Goal: Obtain resource: Obtain resource

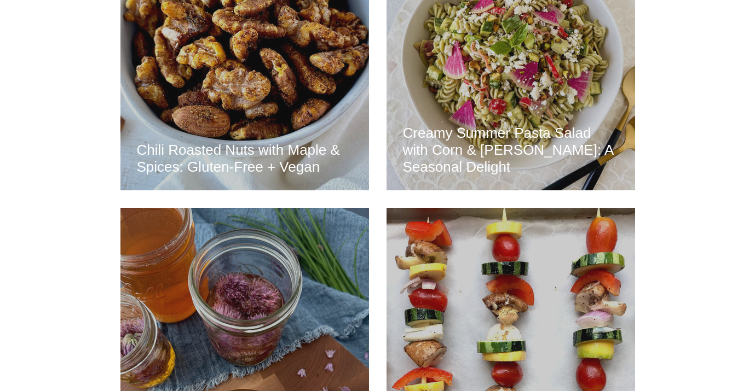
scroll to position [1551, 0]
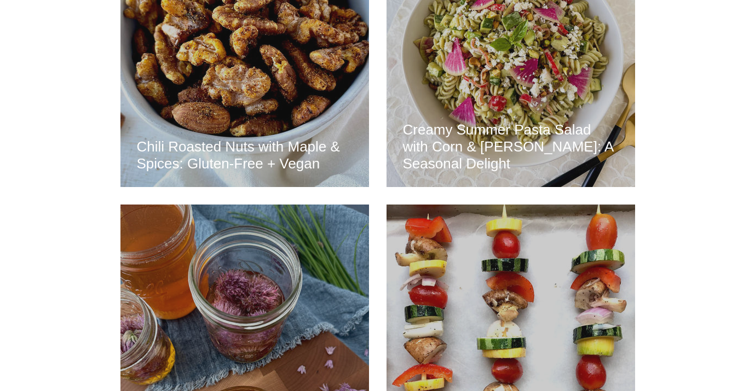
click at [265, 154] on h2 "Chili Roasted Nuts with Maple & Spices: Gluten-Free + Vegan" at bounding box center [245, 155] width 216 height 34
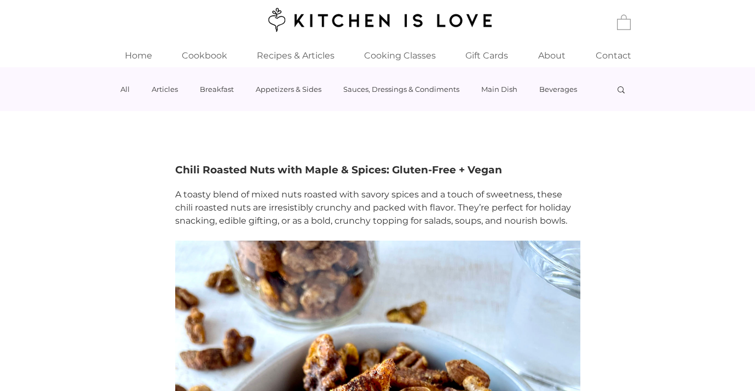
click at [265, 154] on html "top of page Home Cookbook Recipes & Articles Cooking Classes Private Cooking Cl…" at bounding box center [377, 195] width 755 height 391
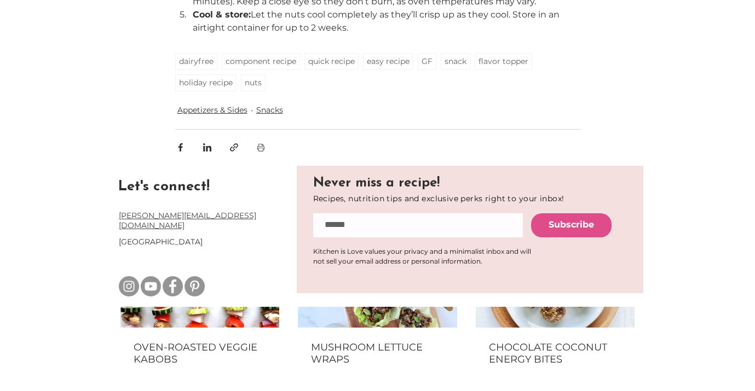
scroll to position [994, 0]
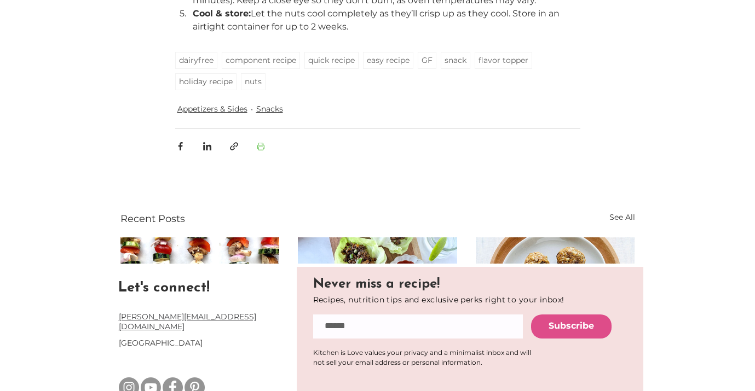
click at [260, 156] on span "Print Post" at bounding box center [261, 147] width 20 height 20
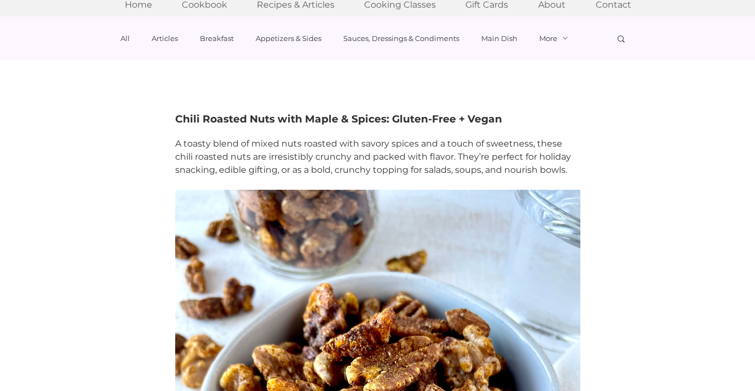
scroll to position [45, 0]
